Goal: Information Seeking & Learning: Check status

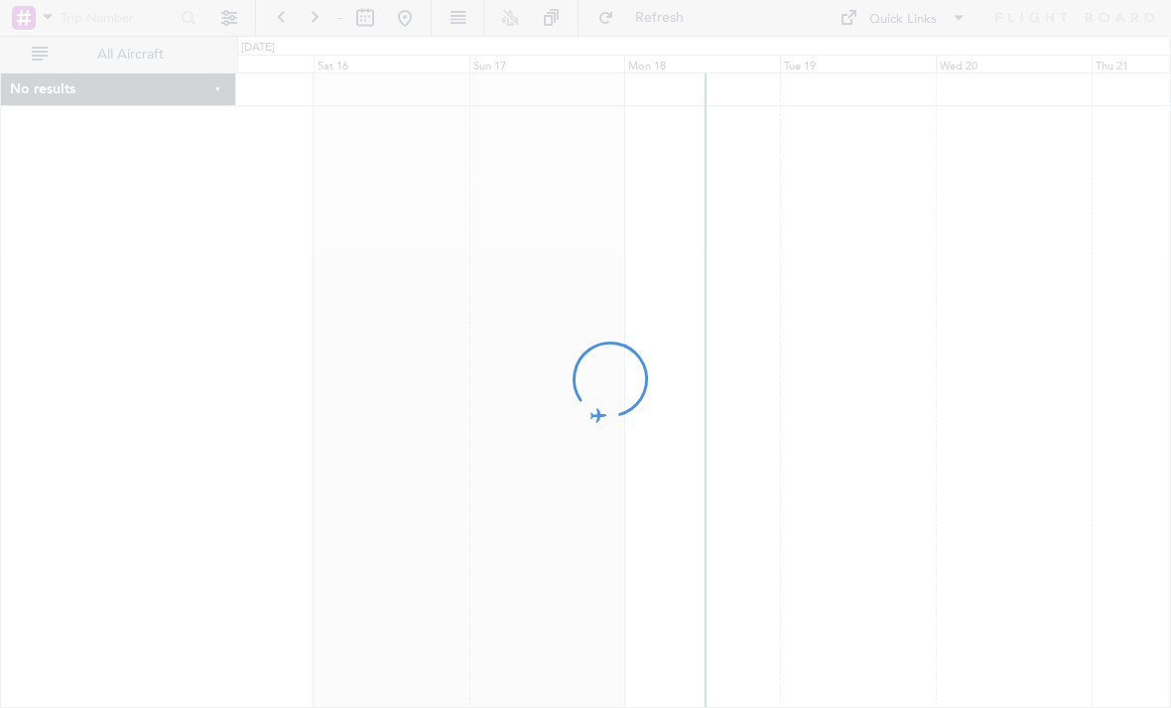
drag, startPoint x: 454, startPoint y: 297, endPoint x: 689, endPoint y: 294, distance: 235.2
click at [689, 294] on div at bounding box center [585, 354] width 1171 height 708
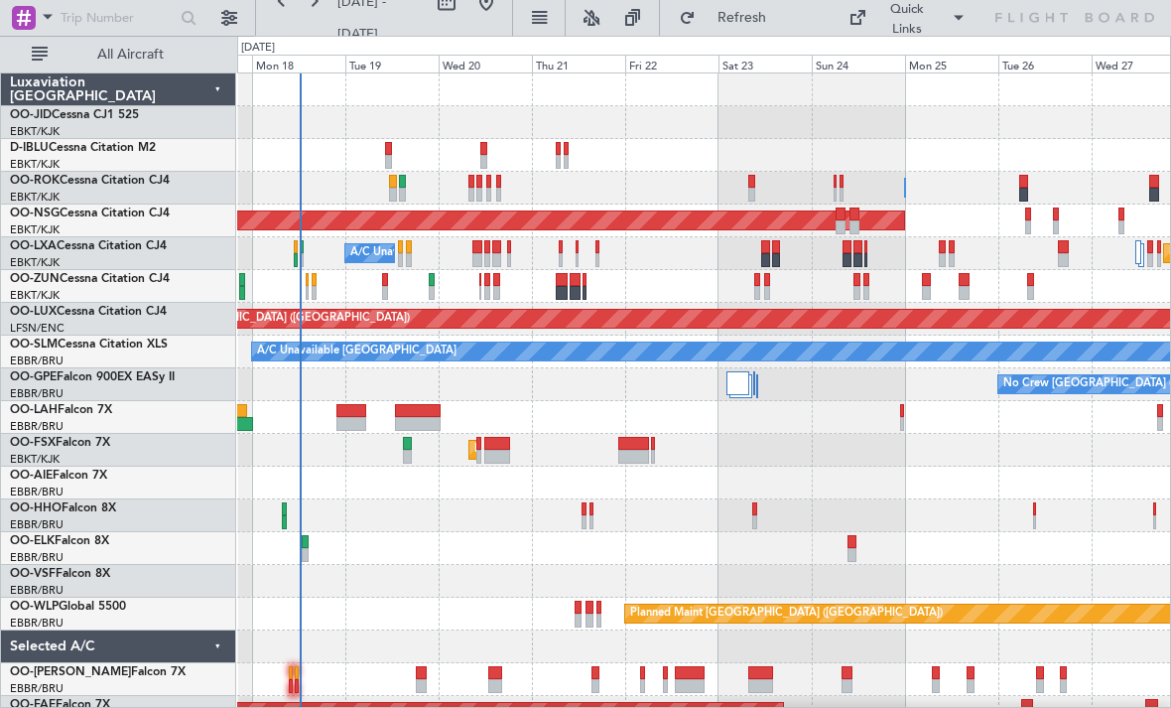
click at [470, 387] on div "Owner [GEOGRAPHIC_DATA]-[GEOGRAPHIC_DATA] Owner [GEOGRAPHIC_DATA]-[GEOGRAPHIC_D…" at bounding box center [703, 449] width 933 height 753
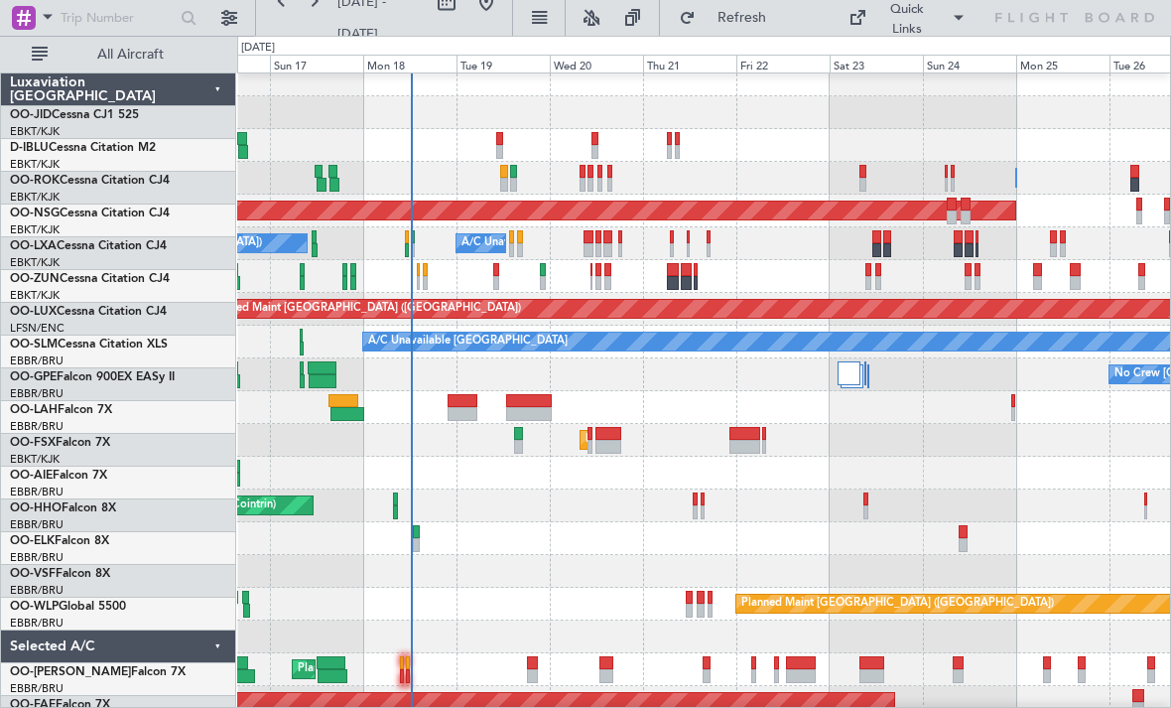
scroll to position [9, 0]
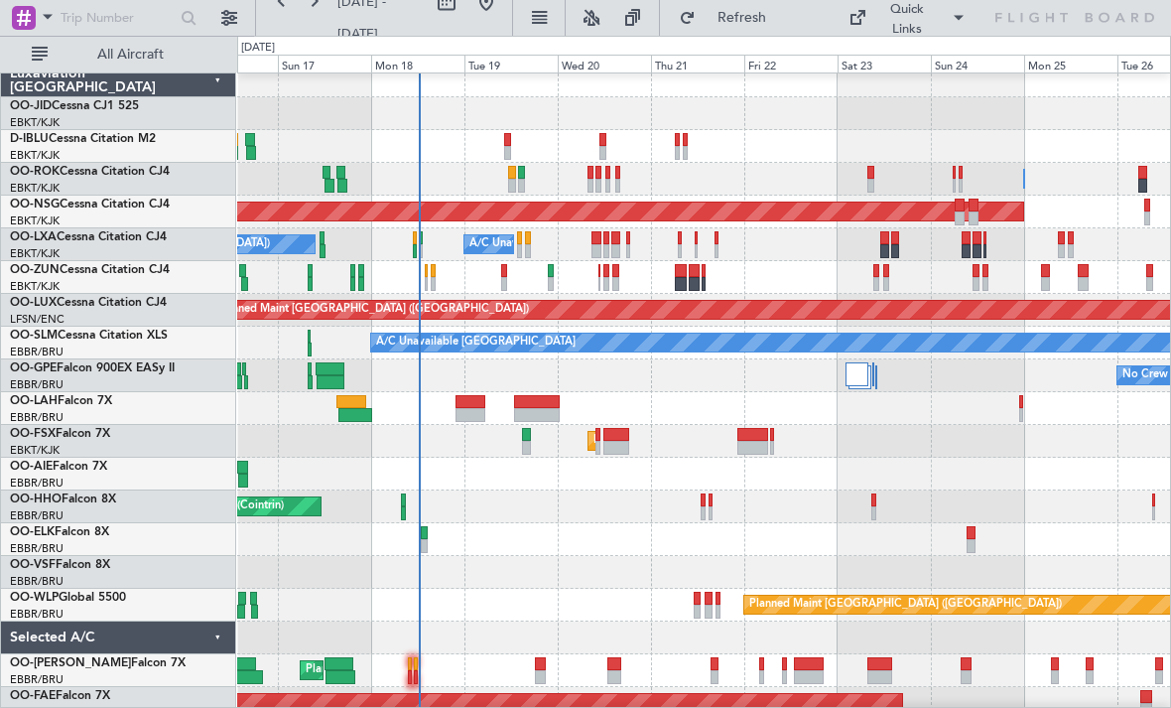
click at [745, 271] on div "Unplanned Maint [GEOGRAPHIC_DATA] ([GEOGRAPHIC_DATA])" at bounding box center [703, 277] width 933 height 33
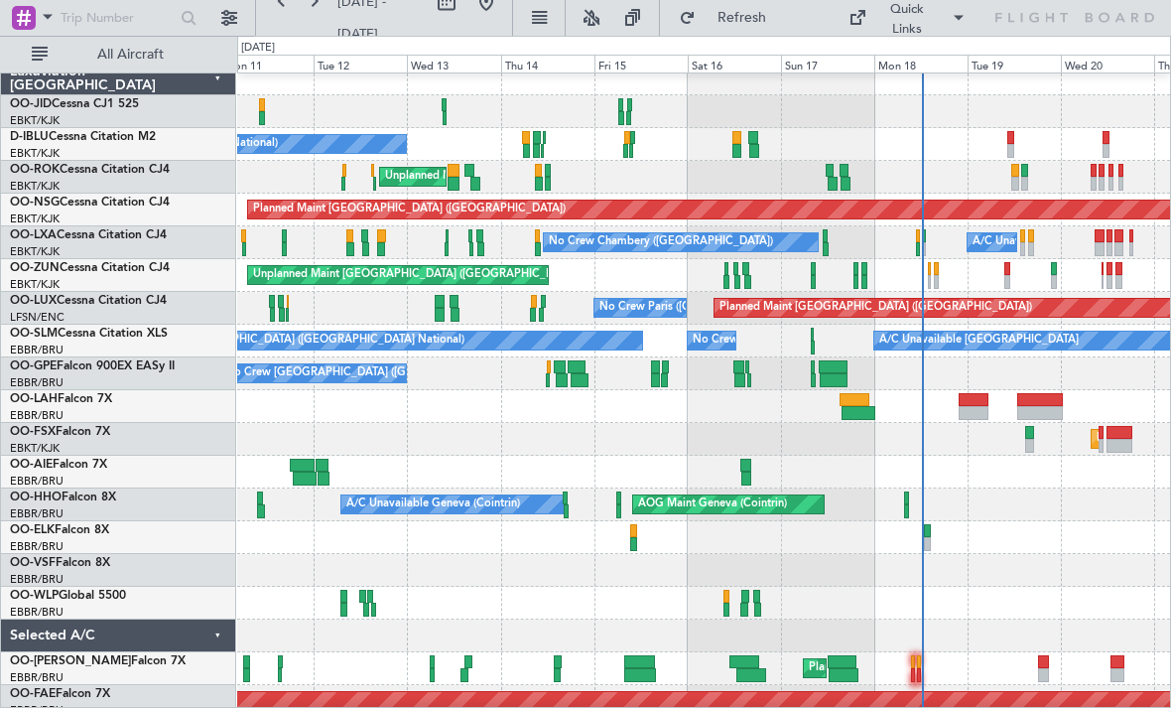
scroll to position [0, 0]
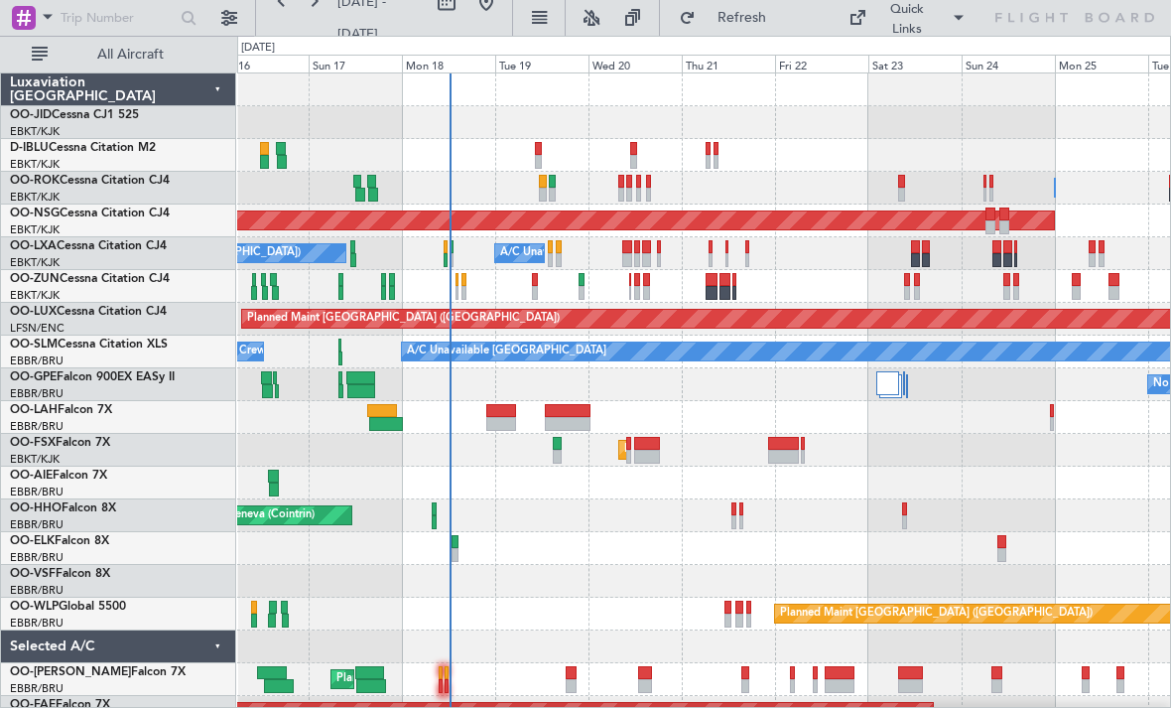
click at [317, 282] on div "Unplanned Maint [GEOGRAPHIC_DATA] ([GEOGRAPHIC_DATA])" at bounding box center [703, 286] width 933 height 33
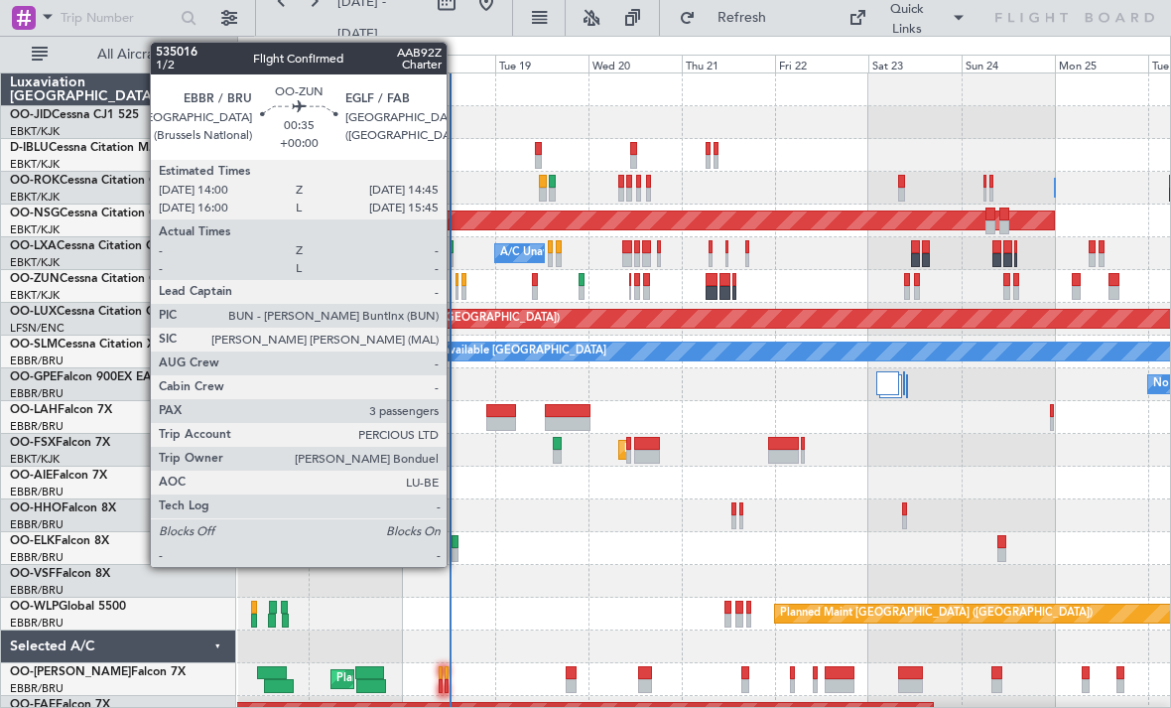
click at [455, 288] on div at bounding box center [456, 293] width 3 height 14
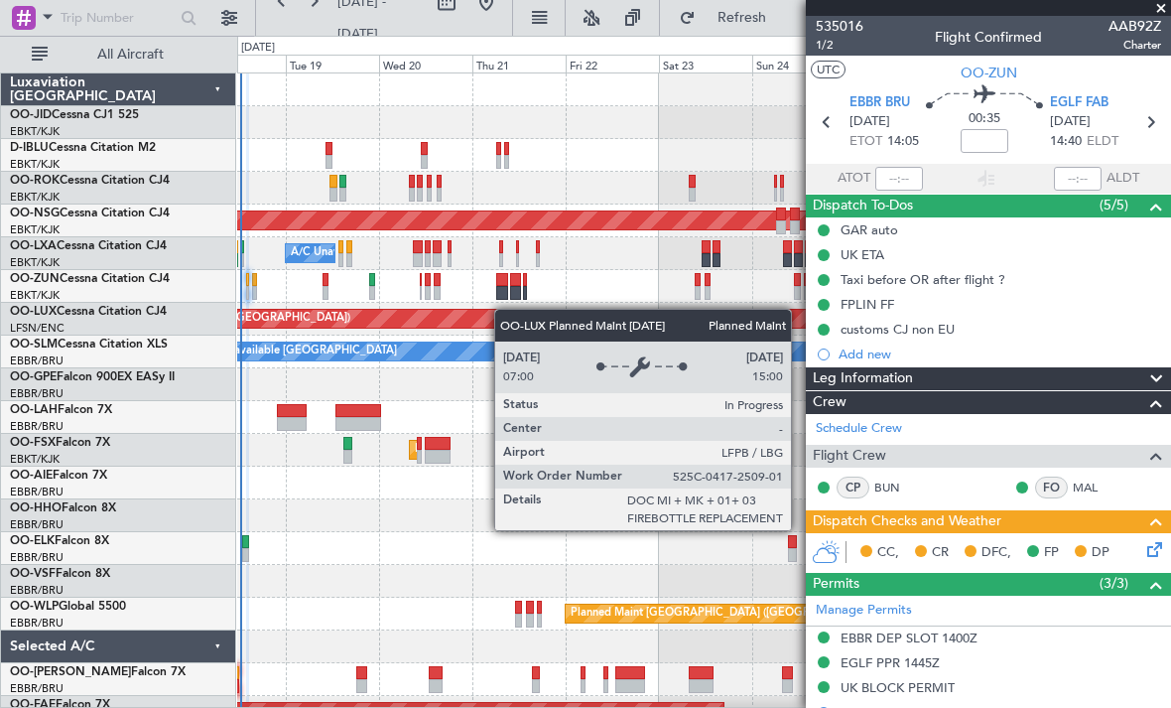
click at [496, 313] on div "Owner [GEOGRAPHIC_DATA]-[GEOGRAPHIC_DATA] Owner [GEOGRAPHIC_DATA]-[GEOGRAPHIC_D…" at bounding box center [703, 400] width 933 height 655
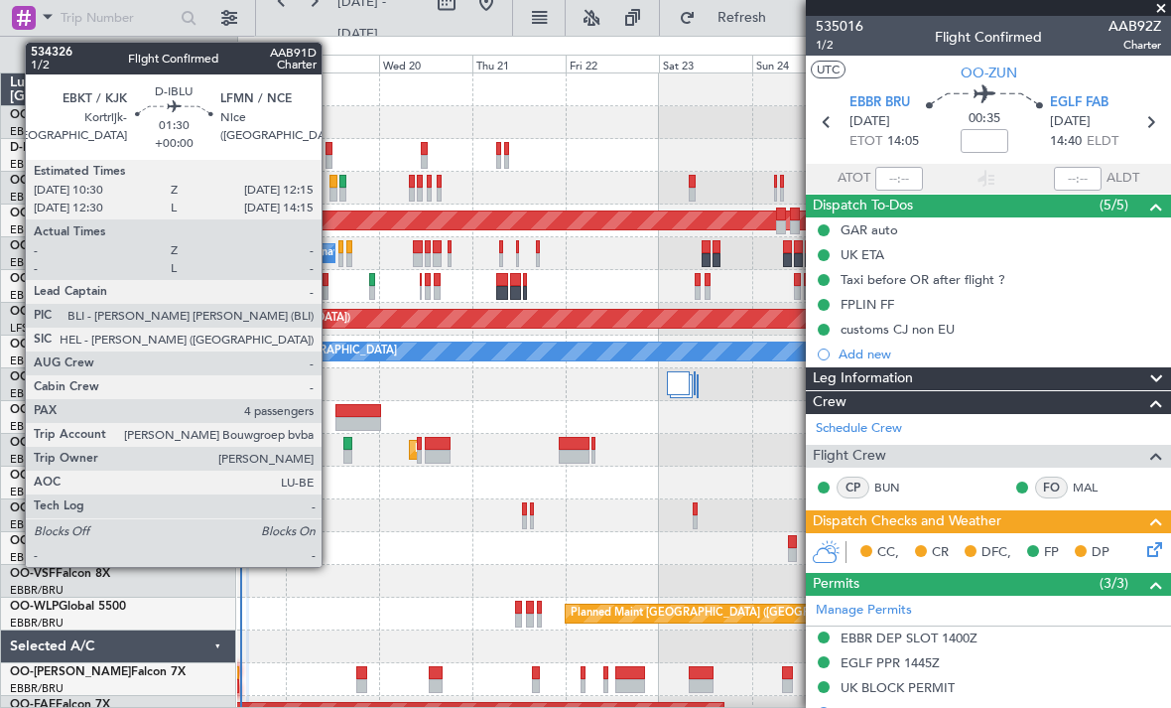
click at [330, 152] on div at bounding box center [328, 149] width 7 height 14
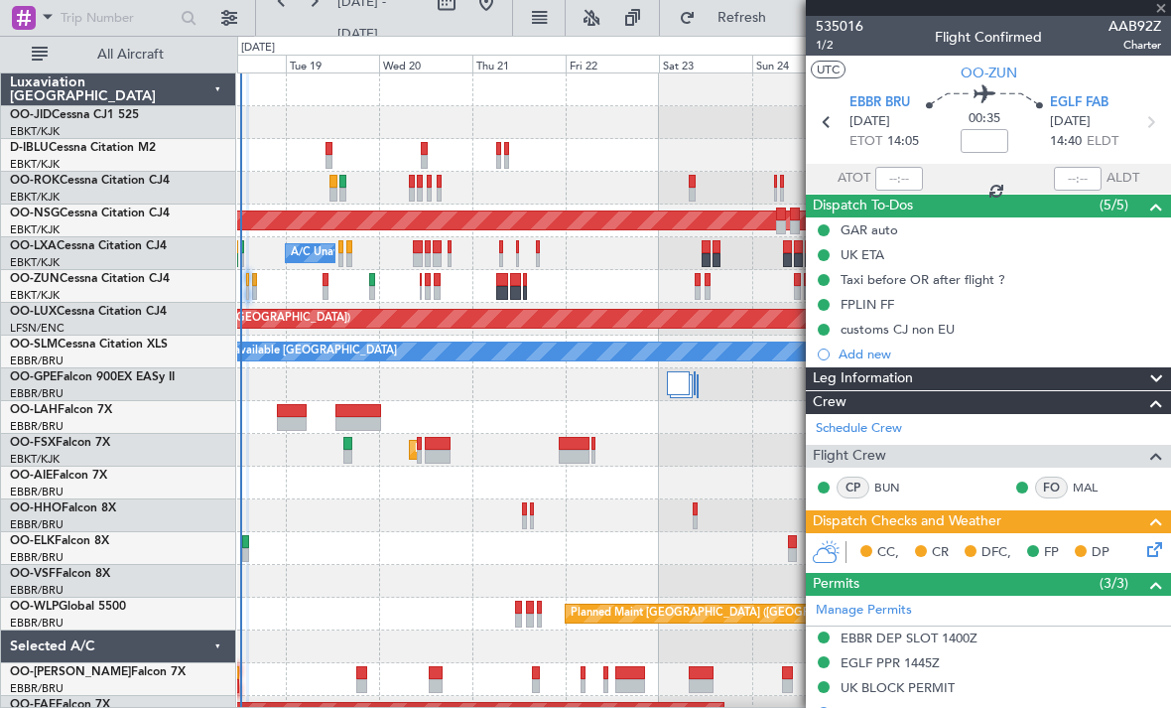
type input "4"
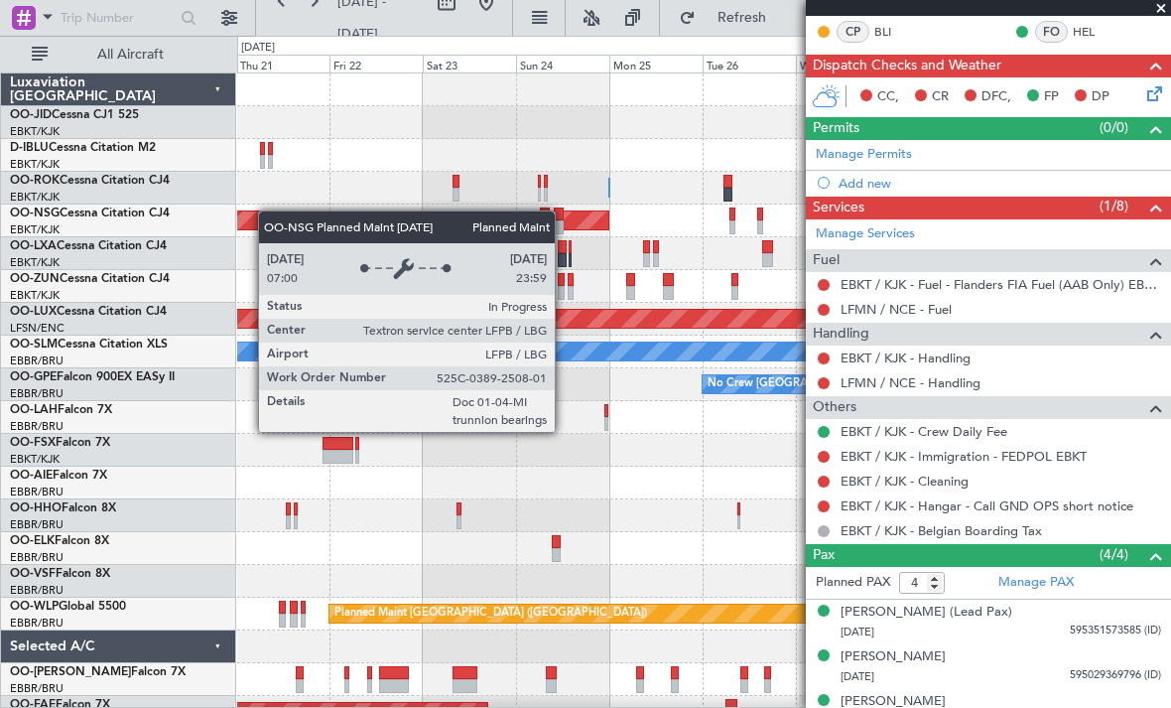
click at [260, 212] on div "Planned Maint Kortrijk-[GEOGRAPHIC_DATA] Owner [GEOGRAPHIC_DATA]-[GEOGRAPHIC_DA…" at bounding box center [703, 400] width 933 height 655
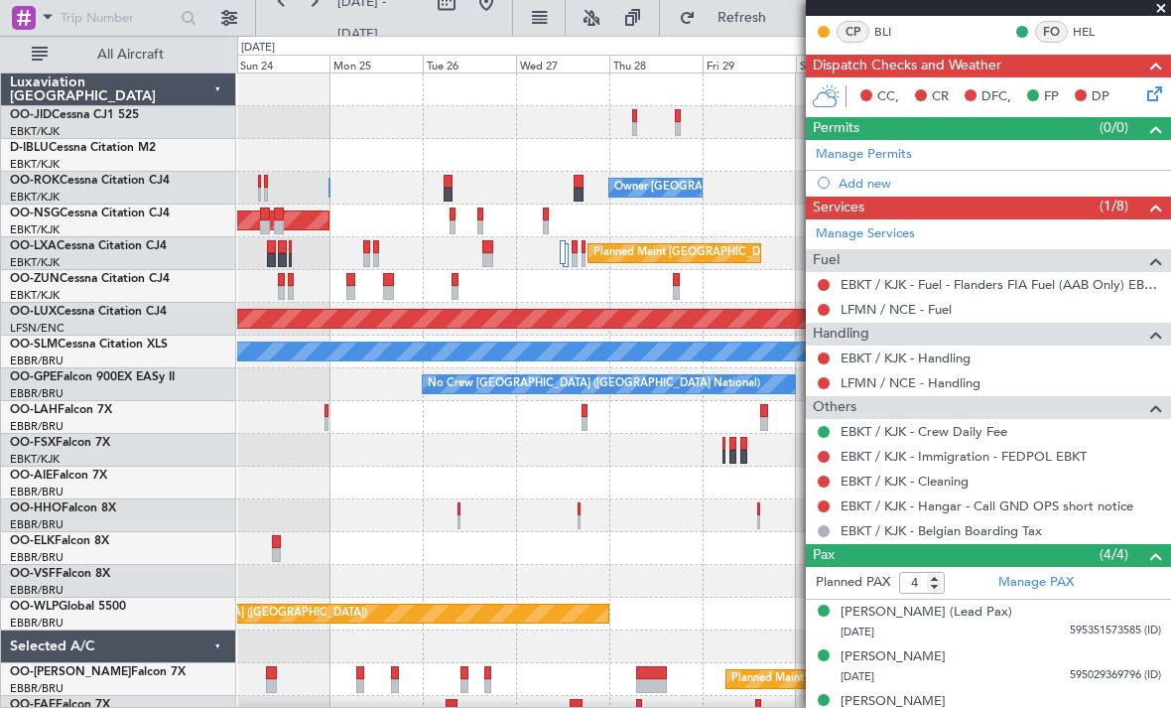
click at [402, 259] on div "Planned Maint [GEOGRAPHIC_DATA] ([GEOGRAPHIC_DATA] National)" at bounding box center [703, 253] width 933 height 33
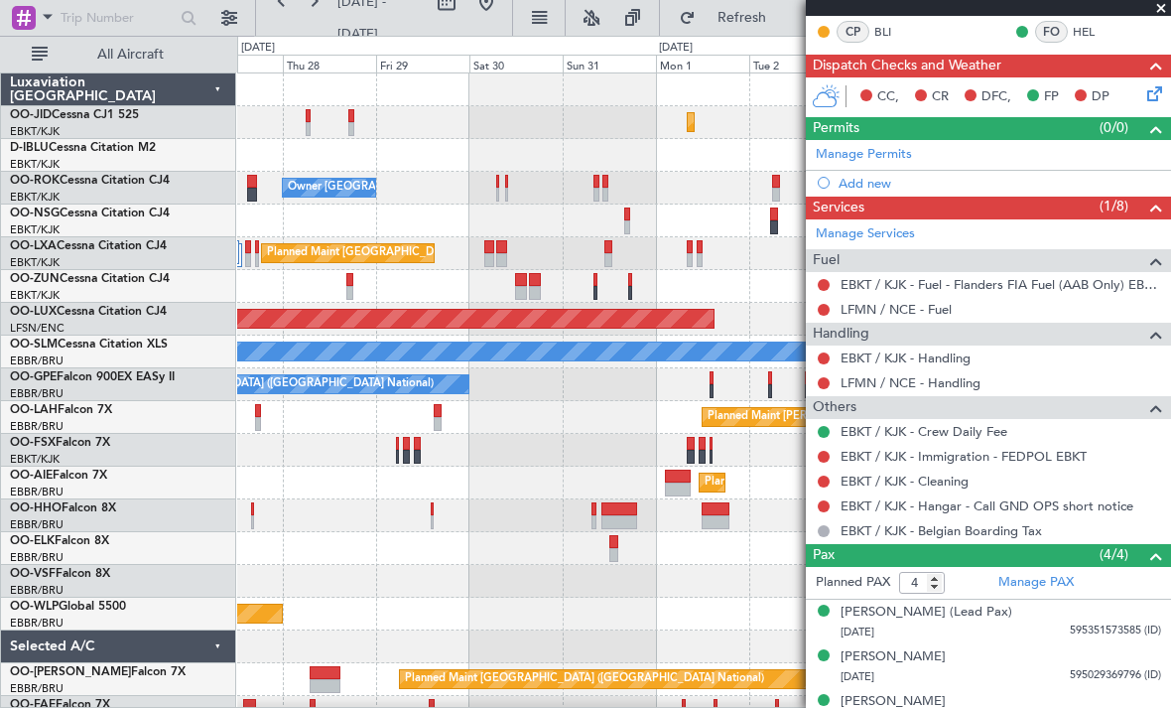
click at [328, 296] on div at bounding box center [703, 286] width 933 height 33
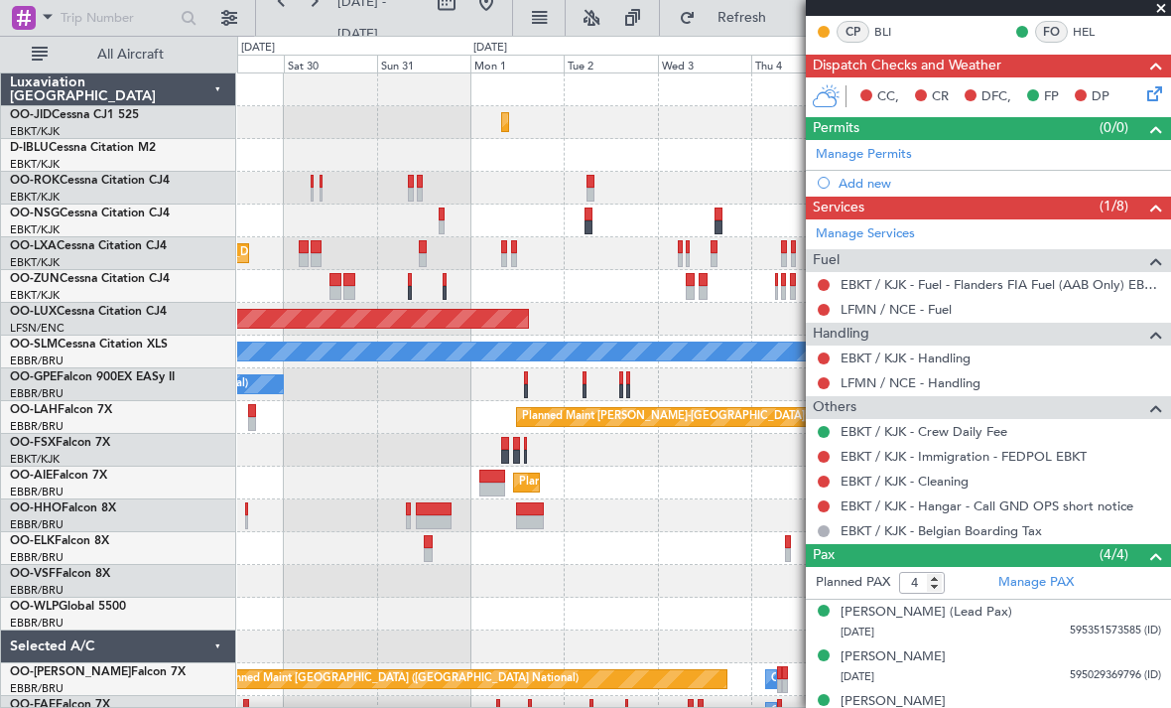
click at [436, 395] on div "No Crew [GEOGRAPHIC_DATA] ([GEOGRAPHIC_DATA] National) Planned Maint [GEOGRAPHI…" at bounding box center [703, 384] width 933 height 33
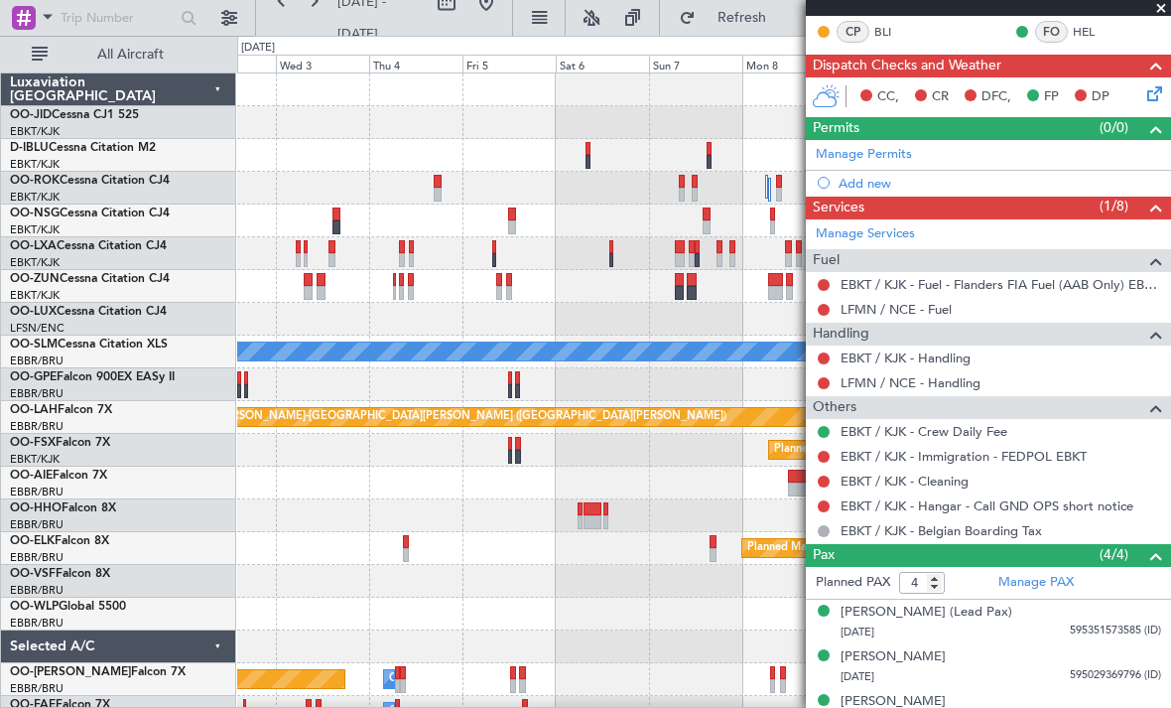
click at [327, 253] on div "Planned Maint Kortrijk-[GEOGRAPHIC_DATA] Planned Maint [GEOGRAPHIC_DATA]-[GEOGR…" at bounding box center [703, 449] width 933 height 753
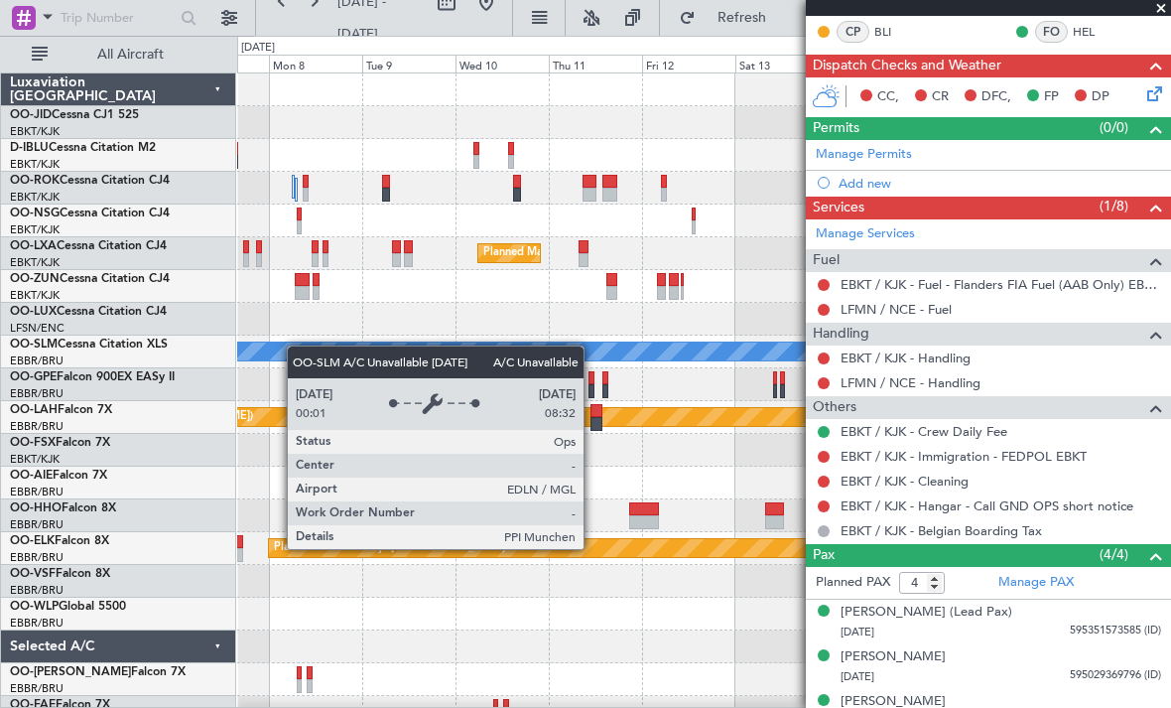
click at [300, 360] on div "Planned Maint Kortrijk-[GEOGRAPHIC_DATA] Planned Maint [GEOGRAPHIC_DATA]-[GEOGR…" at bounding box center [703, 400] width 933 height 655
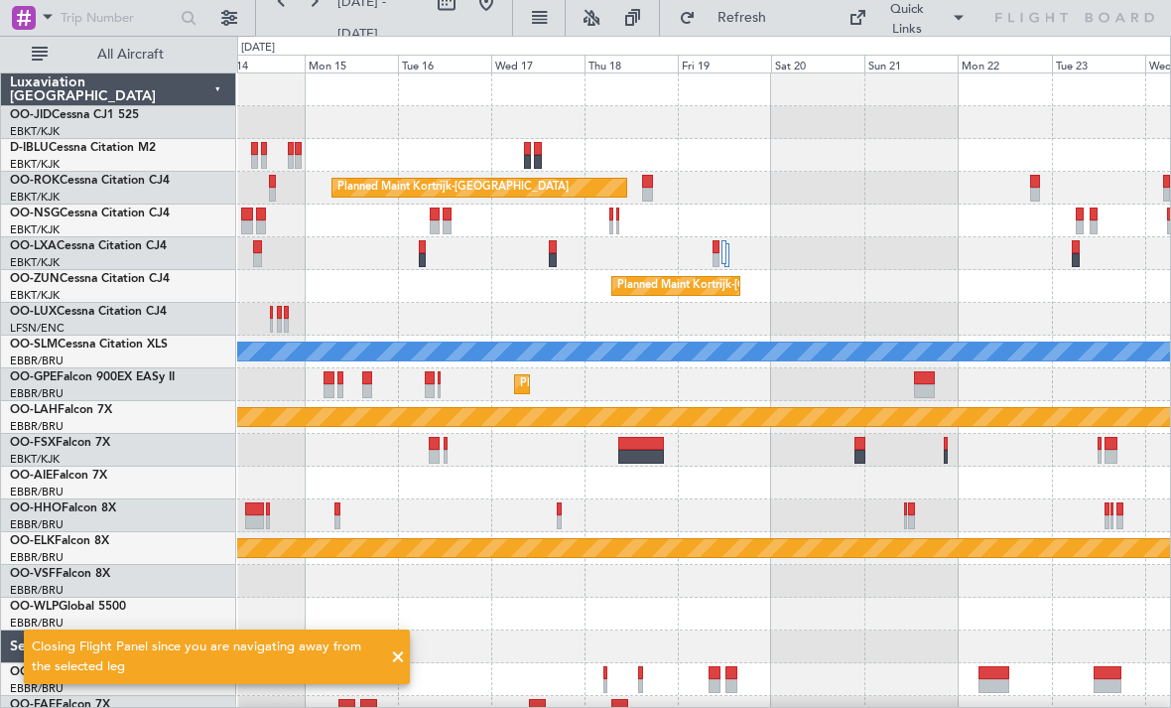
click at [437, 293] on div "Planned Maint Kortrijk-[GEOGRAPHIC_DATA]" at bounding box center [703, 286] width 933 height 33
